Goal: Information Seeking & Learning: Learn about a topic

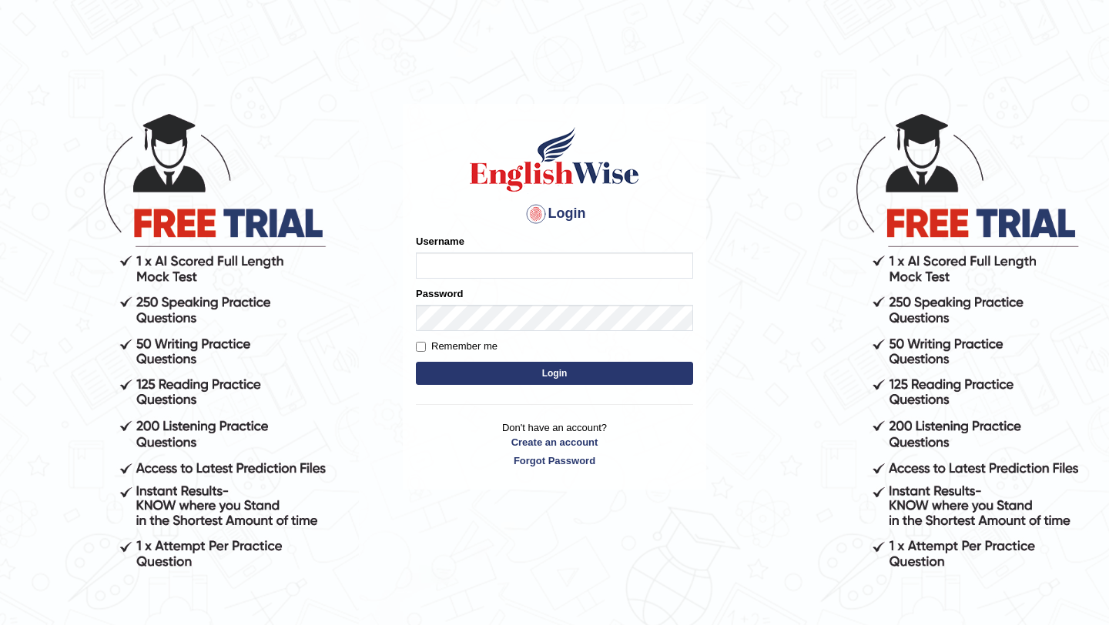
type input "bijayathapa"
click at [568, 373] on button "Login" at bounding box center [554, 373] width 277 height 23
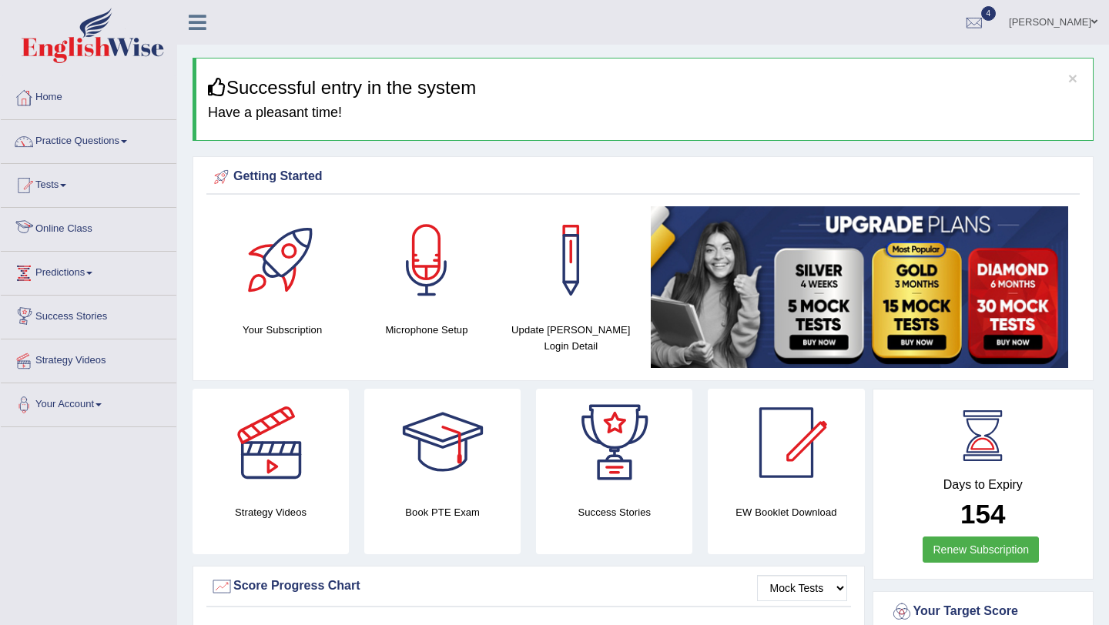
click at [95, 227] on link "Online Class" at bounding box center [89, 227] width 176 height 39
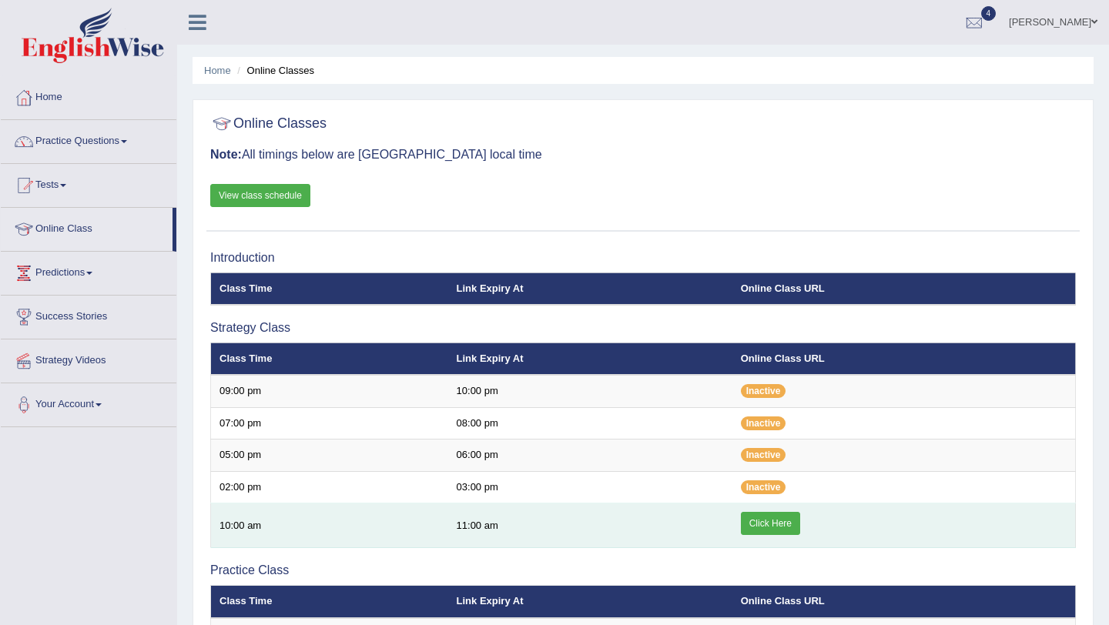
click at [765, 530] on link "Click Here" at bounding box center [770, 523] width 59 height 23
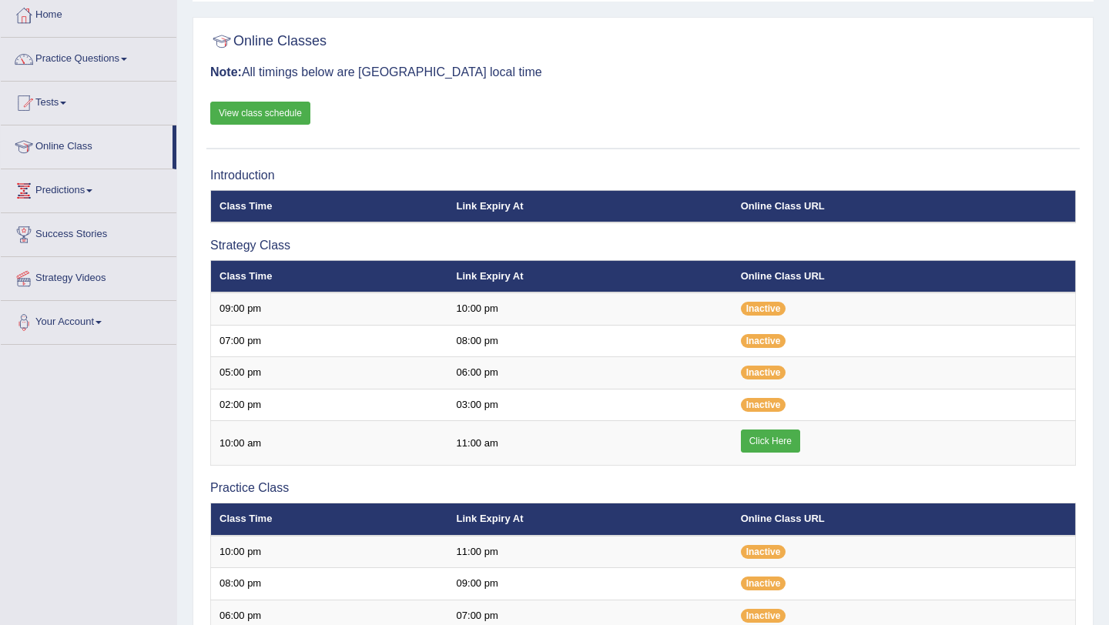
scroll to position [77, 0]
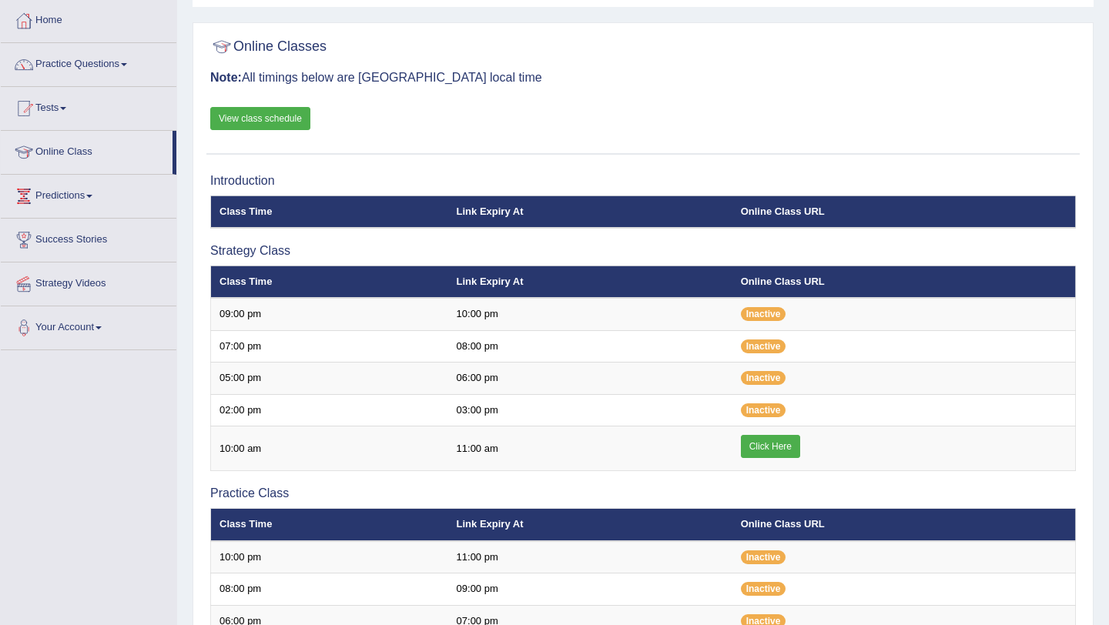
scroll to position [77, 0]
click at [99, 67] on link "Practice Questions" at bounding box center [89, 62] width 176 height 39
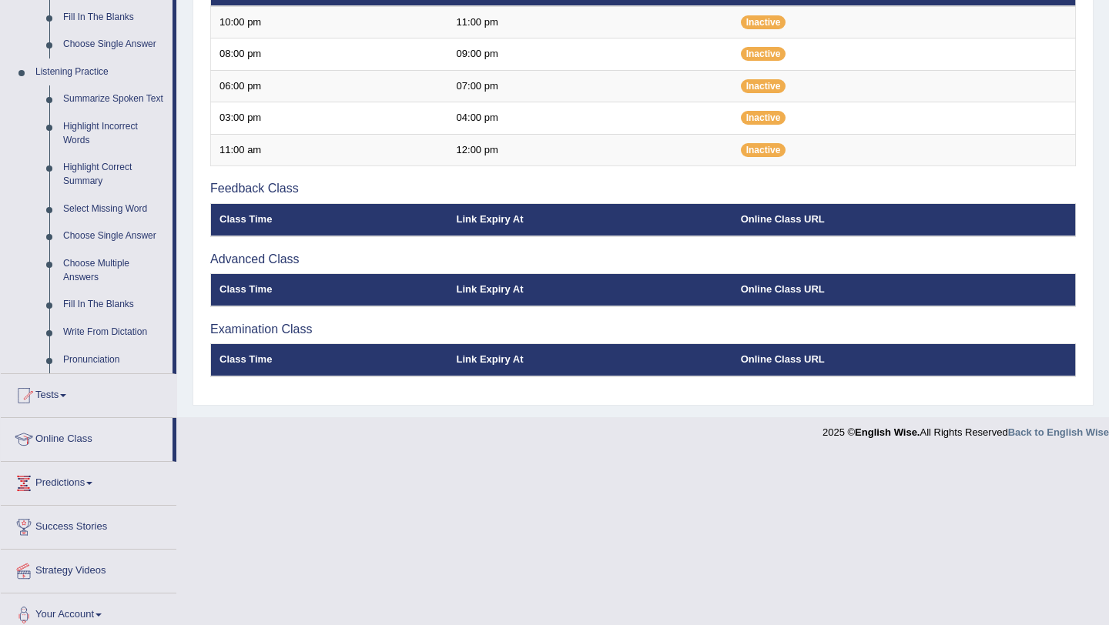
scroll to position [611, 0]
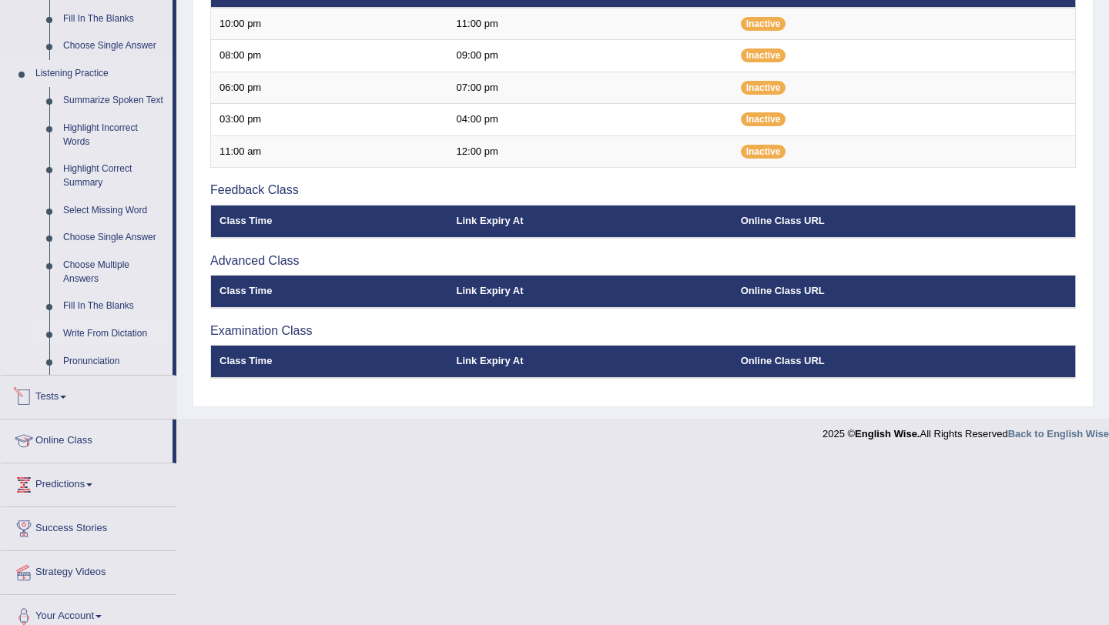
click at [99, 348] on link "Write From Dictation" at bounding box center [114, 334] width 116 height 28
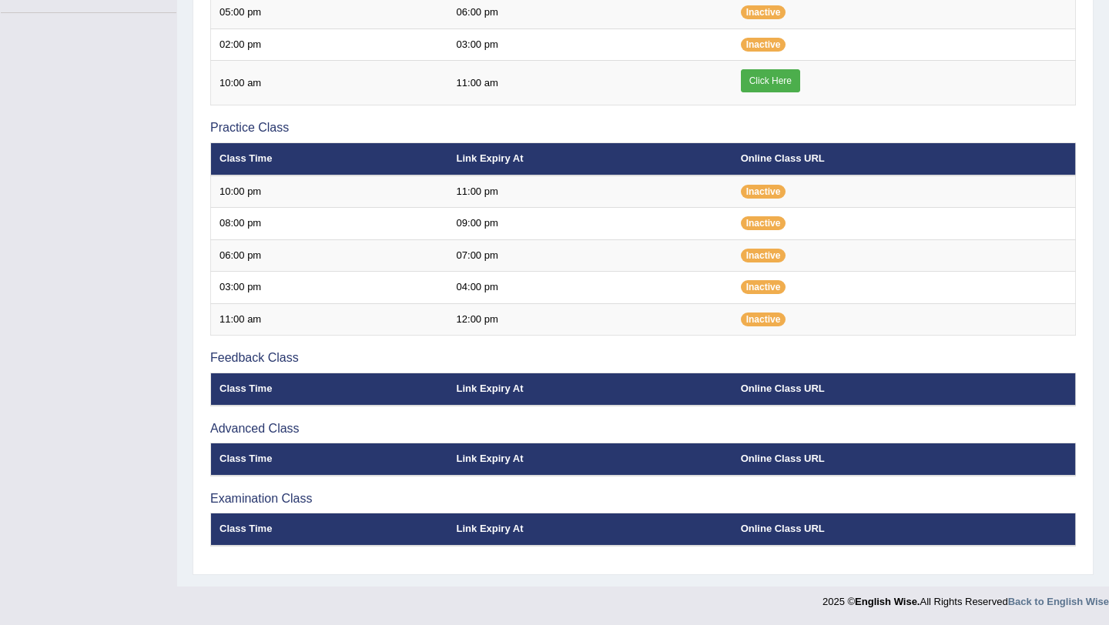
scroll to position [190, 0]
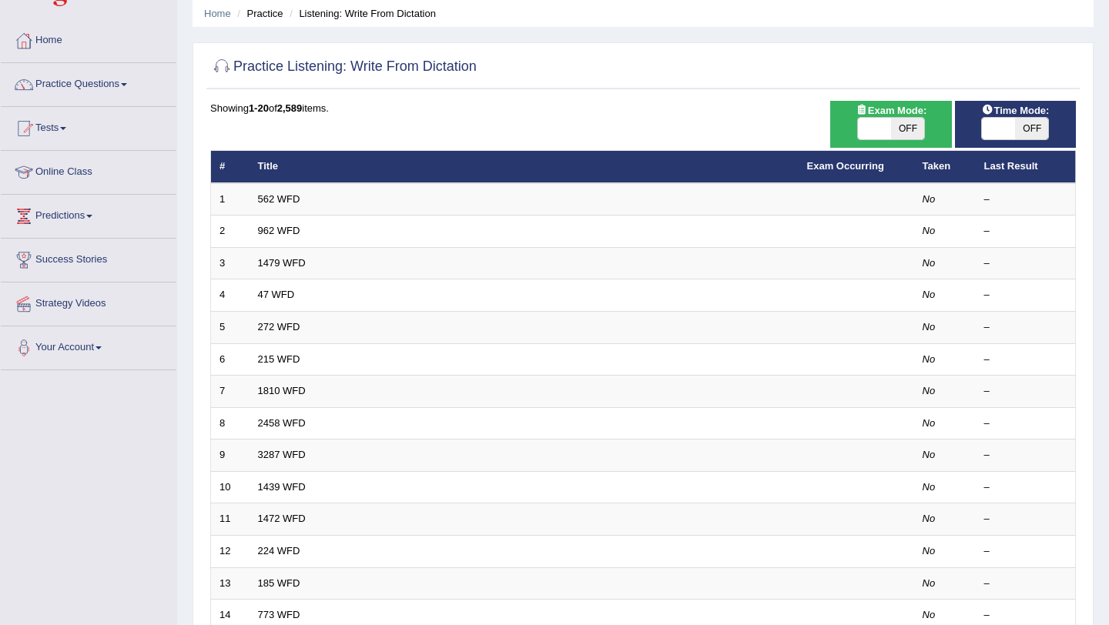
scroll to position [73, 0]
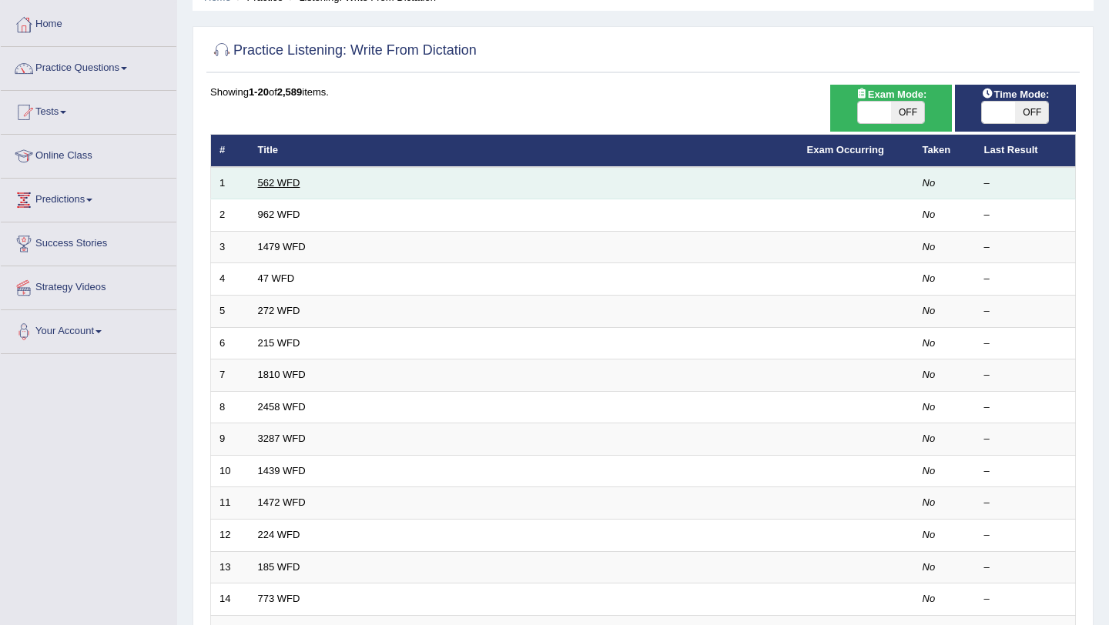
click at [286, 182] on link "562 WFD" at bounding box center [279, 183] width 42 height 12
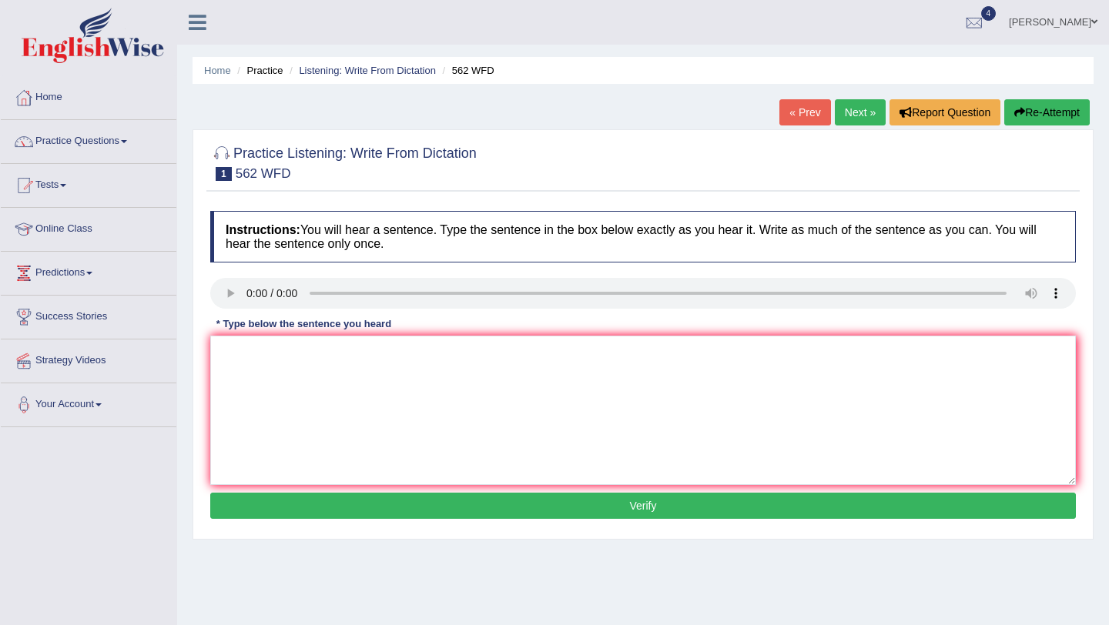
click at [273, 335] on div "Instructions: You will hear a sentence. Type the sentence in the box below exac…" at bounding box center [642, 367] width 873 height 328
click at [270, 347] on textarea at bounding box center [643, 410] width 866 height 149
click at [410, 359] on textarea "The gap between the rich and the poor has not been decreased decresae." at bounding box center [643, 410] width 866 height 149
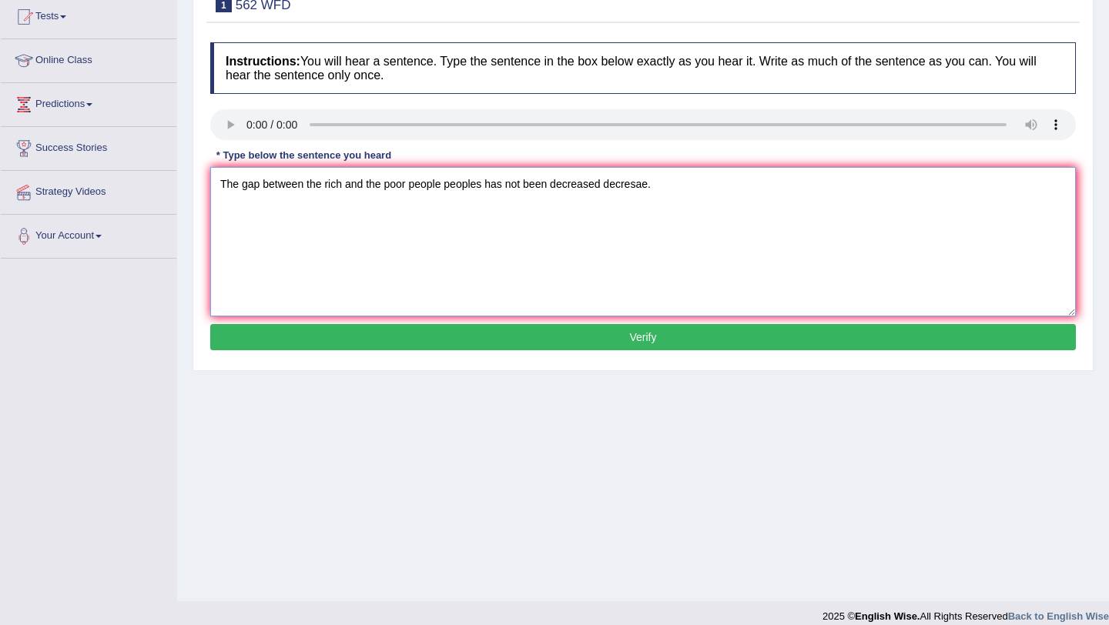
scroll to position [183, 0]
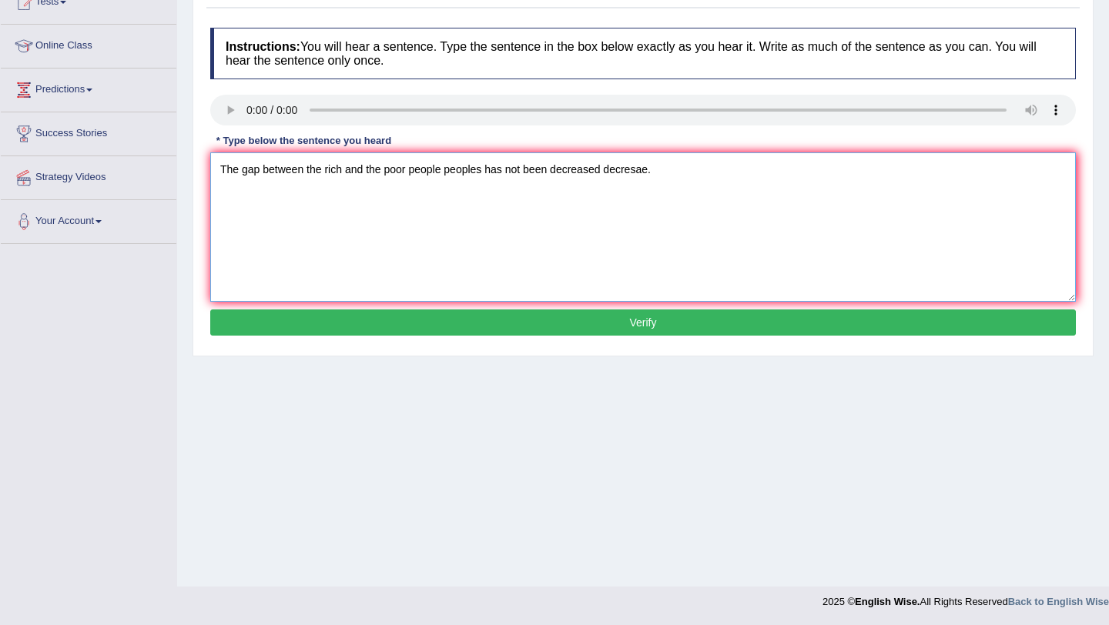
type textarea "The gap between the rich and the poor people peoples has not been decreased dec…"
click at [676, 327] on button "Verify" at bounding box center [643, 323] width 866 height 26
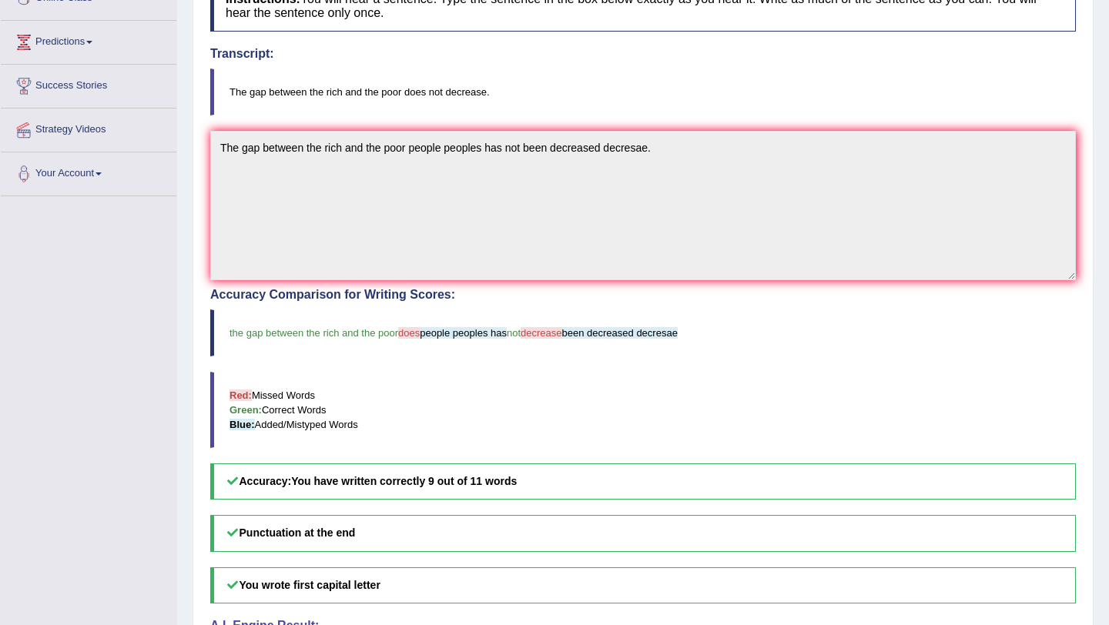
scroll to position [230, 0]
click at [420, 337] on span "does" at bounding box center [409, 334] width 22 height 12
